Goal: Task Accomplishment & Management: Complete application form

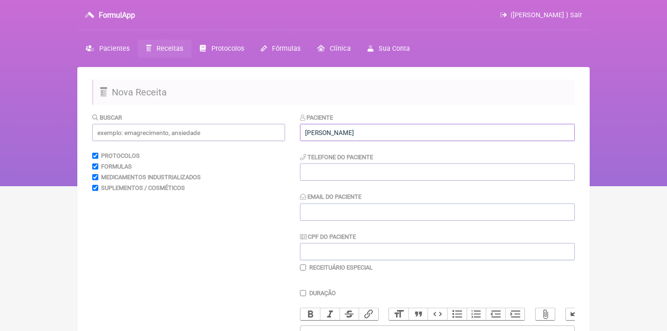
type input "Priscilla Leão"
click at [261, 238] on div "Buscar Protocolos Formulas Medicamentos Industrializados Suplementos / Cosmétic…" at bounding box center [188, 300] width 193 height 375
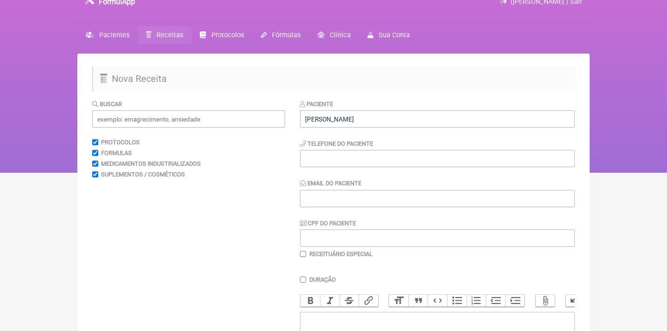
paste trix-editor "<div>Solicito<br><br>Antígeno COVID-19<br><br>Indicação: congestão nasal, tosse…"
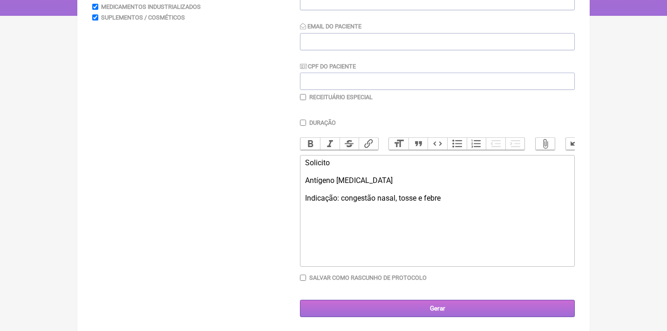
type trix-editor "<div>Solicito<br><br>Antígeno COVID-19<br><br>Indicação: congestão nasal, tosse…"
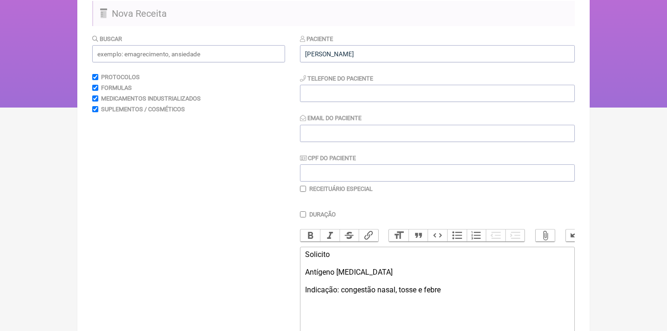
scroll to position [58, 0]
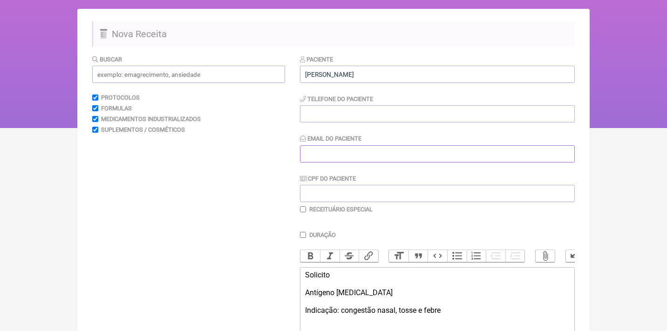
click at [323, 159] on input "Email do Paciente" at bounding box center [437, 153] width 275 height 17
type input "priscilladeleao@hotmail.com"
click at [326, 189] on input "CPF do Paciente" at bounding box center [437, 193] width 275 height 17
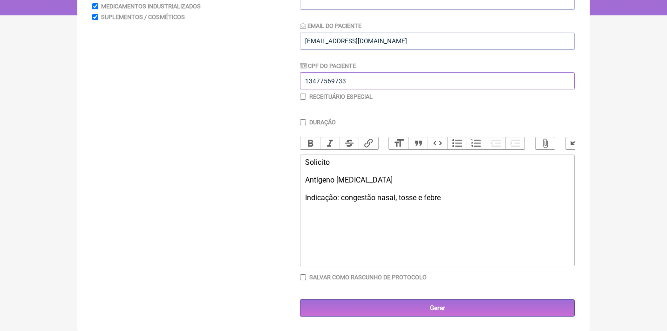
scroll to position [170, 0]
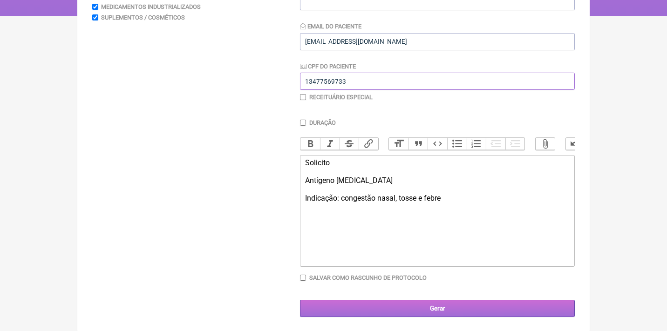
type input "13477569733"
click at [394, 310] on input "Gerar" at bounding box center [437, 308] width 275 height 17
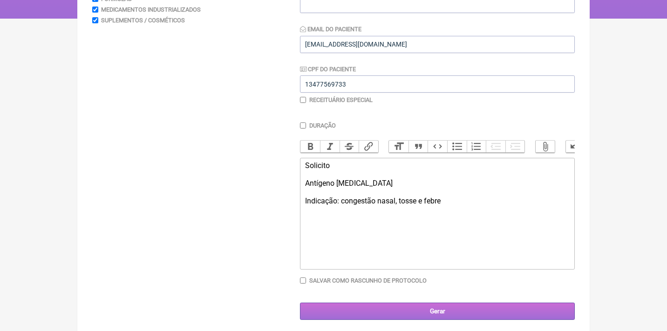
click at [420, 312] on input "Gerar" at bounding box center [437, 311] width 275 height 17
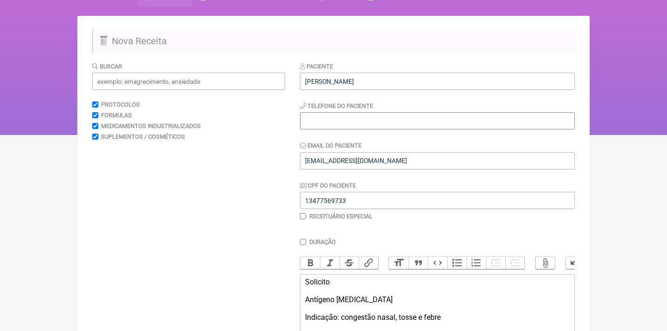
scroll to position [47, 0]
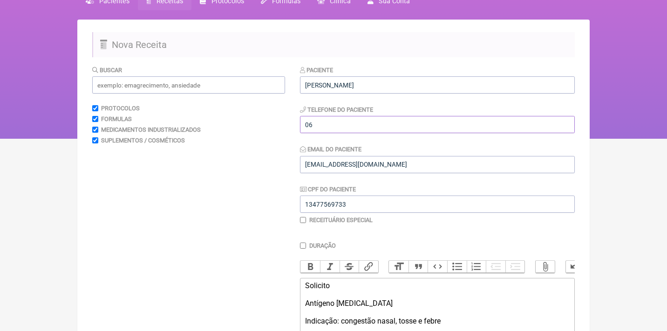
type input "0"
click at [342, 124] on input "21 97101" at bounding box center [437, 124] width 275 height 17
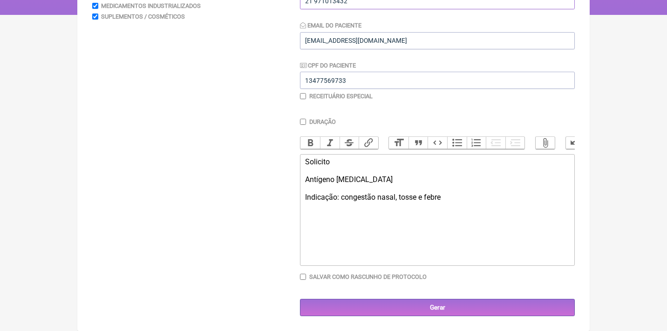
scroll to position [170, 0]
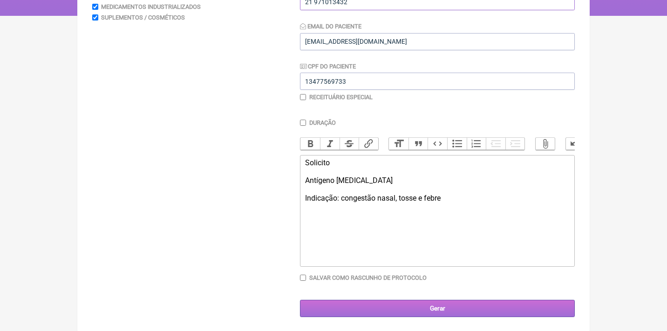
type input "21 971013432"
click at [400, 312] on input "Gerar" at bounding box center [437, 308] width 275 height 17
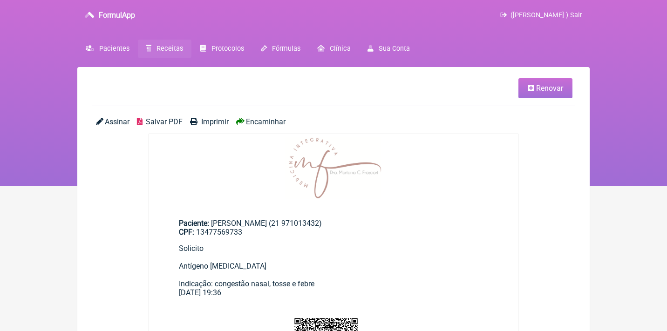
click at [118, 123] on span "Assinar" at bounding box center [117, 121] width 25 height 9
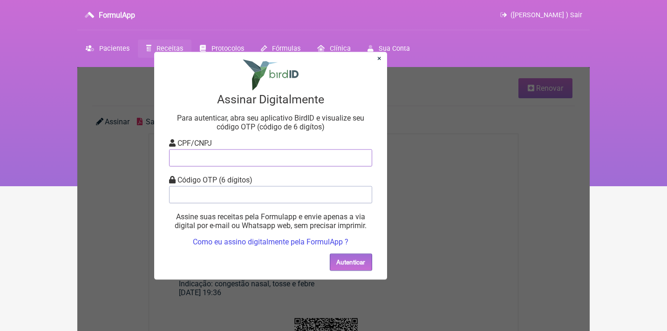
click at [174, 155] on input "tel" at bounding box center [270, 157] width 203 height 17
type input "12805451783"
click at [245, 195] on input "tel" at bounding box center [270, 194] width 203 height 17
type input "091360"
click at [342, 258] on button "Autenticar" at bounding box center [351, 261] width 42 height 17
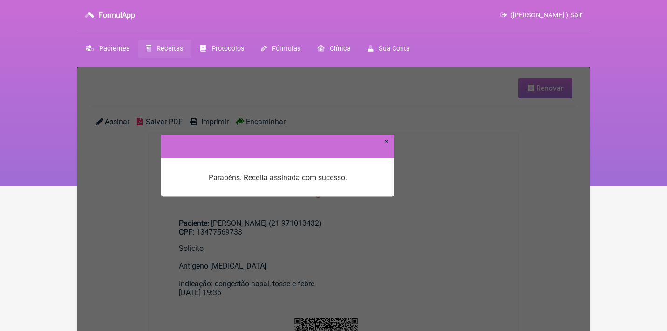
click at [387, 144] on link "×" at bounding box center [386, 140] width 4 height 9
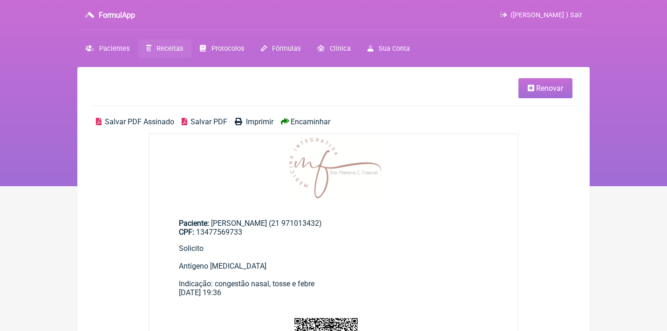
click at [128, 123] on span "Salvar PDF Assinado" at bounding box center [139, 121] width 69 height 9
